Goal: Task Accomplishment & Management: Use online tool/utility

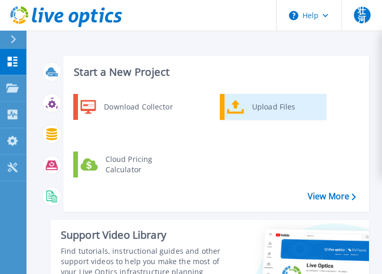
click at [247, 110] on div "Upload Files" at bounding box center [285, 107] width 77 height 21
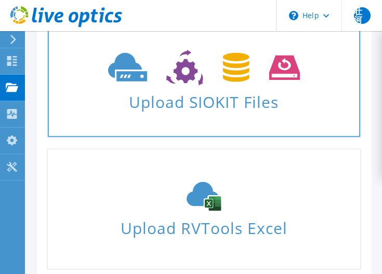
scroll to position [51, 0]
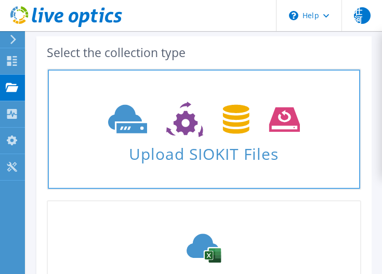
click at [217, 158] on span "Upload SIOKIT Files" at bounding box center [204, 151] width 312 height 22
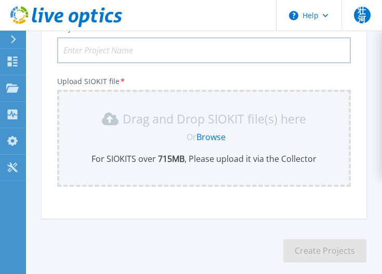
scroll to position [47, 0]
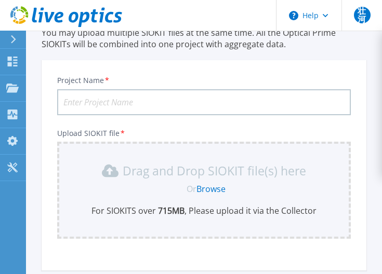
click at [158, 102] on input "Project Name *" at bounding box center [204, 102] width 294 height 26
click at [155, 101] on input "202509-FIP-YOKOHAMA" at bounding box center [204, 102] width 294 height 26
type input "202509-FipYokohama"
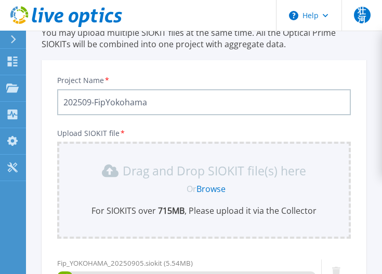
scroll to position [201, 0]
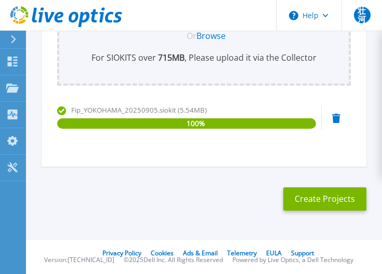
click at [109, 174] on section "Upload SIOKIT You may upload multiple SIOKIT files at the same time. All the Op…" at bounding box center [204, 32] width 356 height 404
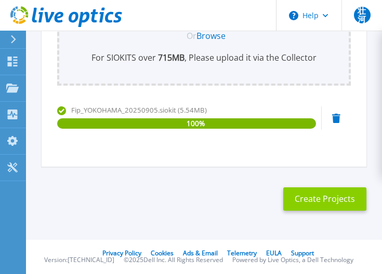
click at [304, 202] on button "Create Projects" at bounding box center [324, 199] width 83 height 23
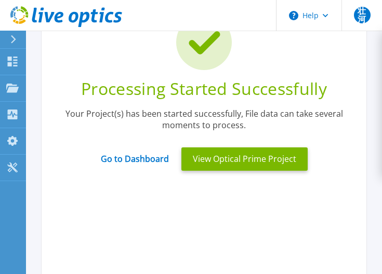
scroll to position [45, 0]
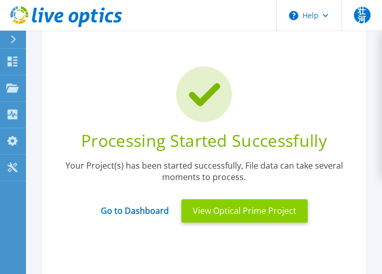
click at [190, 211] on button "View Optical Prime Project" at bounding box center [244, 211] width 126 height 23
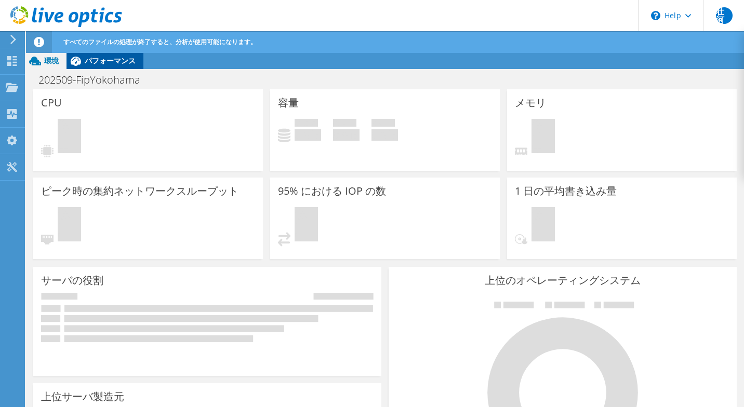
click at [121, 59] on span "パフォーマンス" at bounding box center [110, 61] width 51 height 10
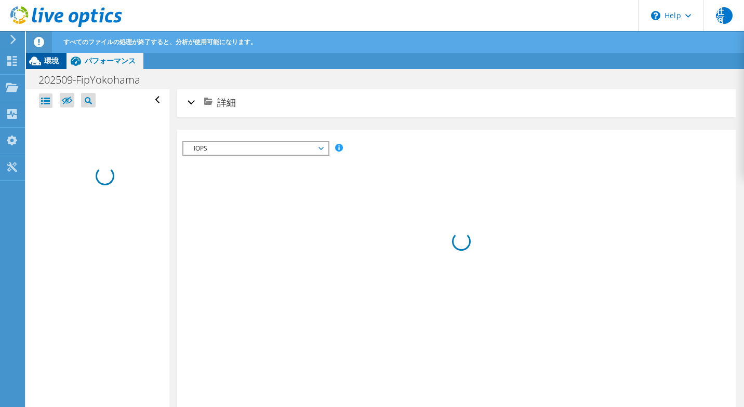
click at [46, 59] on span "環境" at bounding box center [51, 61] width 15 height 10
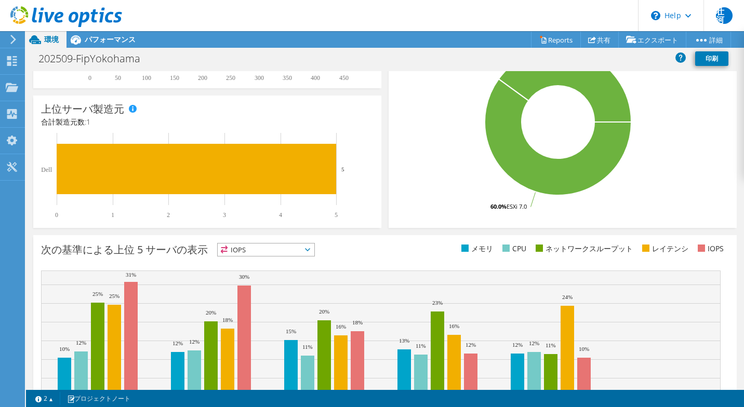
scroll to position [315, 0]
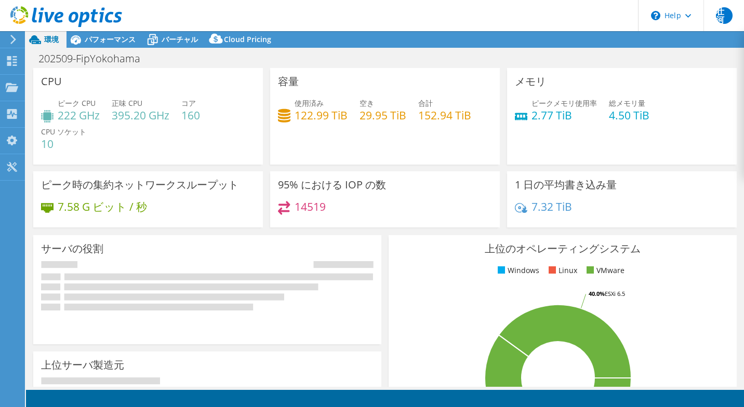
select select "USD"
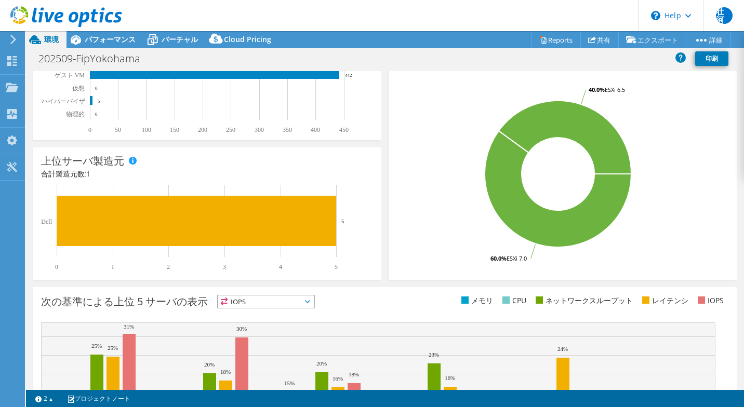
scroll to position [312, 0]
